Goal: Task Accomplishment & Management: Complete application form

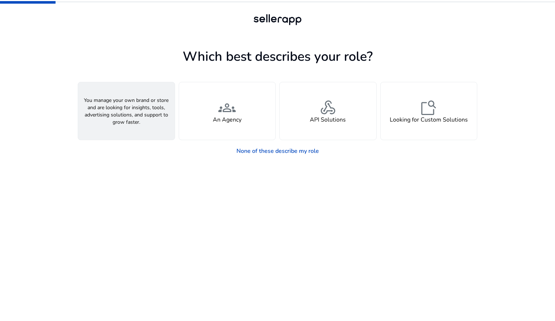
click at [146, 116] on div "person A Seller" at bounding box center [126, 110] width 97 height 57
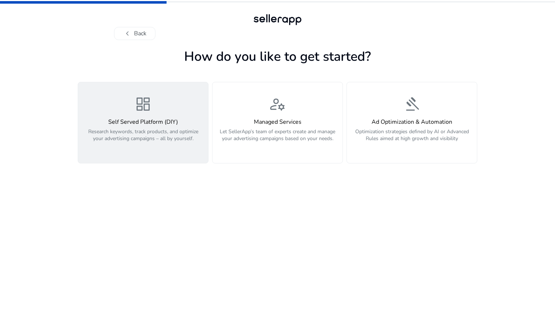
click at [155, 104] on div "dashboard Self Served Platform (DIY) Research keywords, track products, and opt…" at bounding box center [143, 122] width 121 height 55
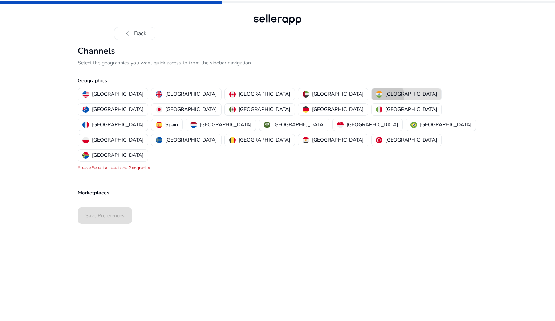
click at [386, 96] on p "[GEOGRAPHIC_DATA]" at bounding box center [412, 94] width 52 height 8
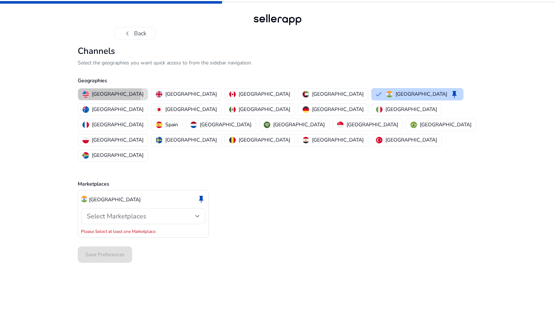
click at [109, 90] on p "[GEOGRAPHIC_DATA]" at bounding box center [118, 94] width 52 height 8
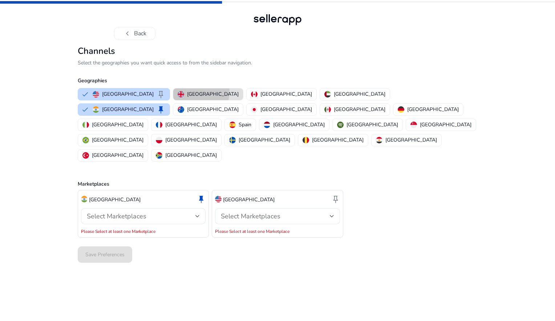
click at [187, 91] on p "[GEOGRAPHIC_DATA]" at bounding box center [213, 94] width 52 height 8
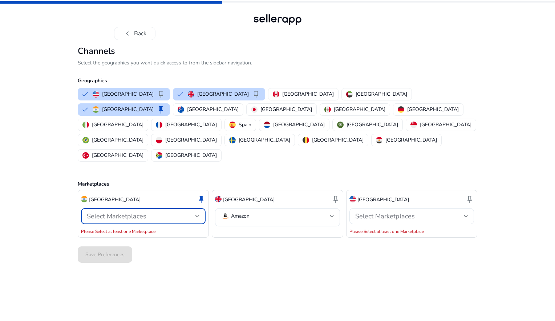
click at [200, 214] on div at bounding box center [198, 215] width 4 height 3
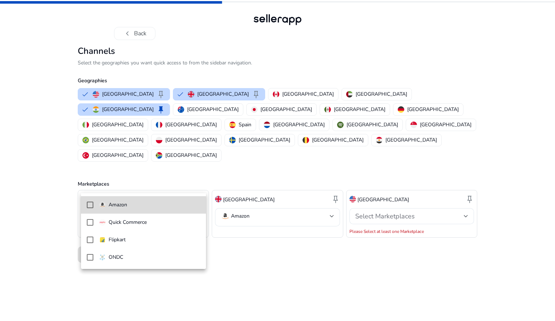
click at [163, 205] on span "Amazon" at bounding box center [149, 205] width 101 height 8
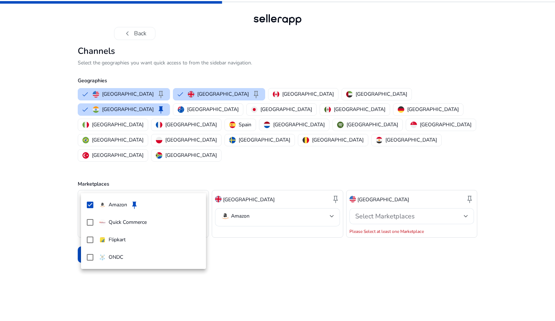
click at [244, 187] on div at bounding box center [277, 160] width 555 height 321
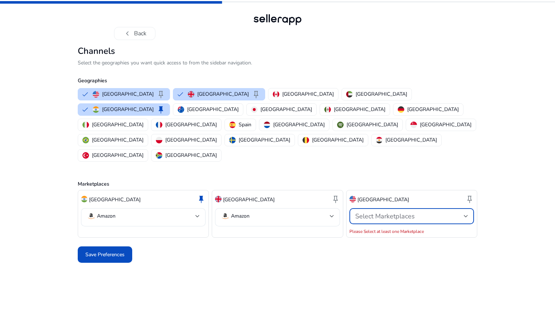
click at [367, 212] on span "Select Marketplaces" at bounding box center [385, 216] width 60 height 9
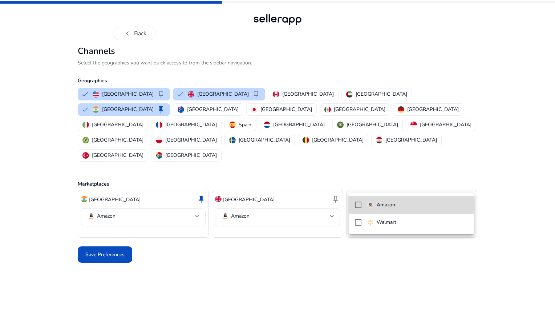
click at [371, 208] on div "Amazon" at bounding box center [381, 205] width 28 height 8
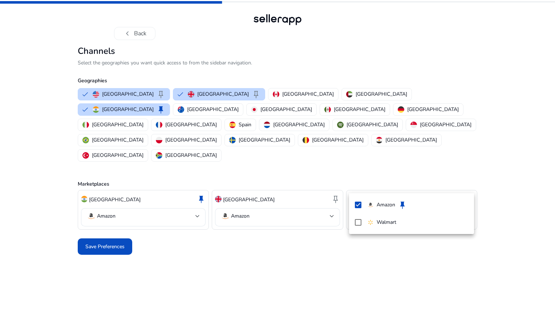
click at [300, 241] on div at bounding box center [277, 160] width 555 height 321
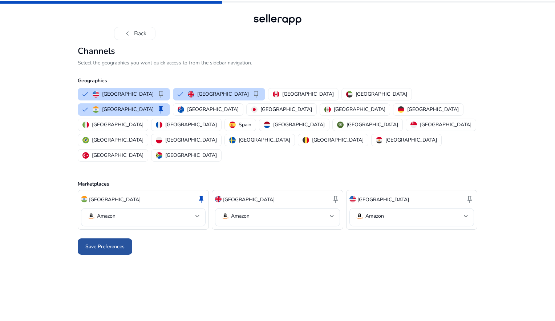
click at [114, 242] on span "Save Preferences" at bounding box center [104, 246] width 39 height 8
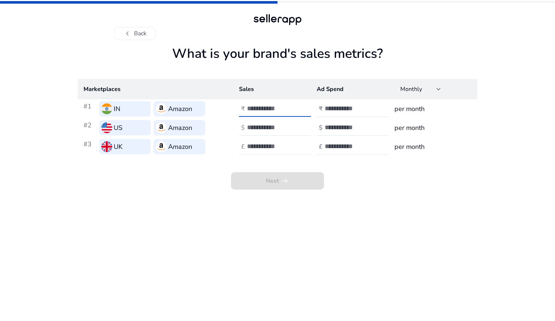
click at [269, 106] on input "number" at bounding box center [271, 108] width 49 height 8
